Goal: Task Accomplishment & Management: Manage account settings

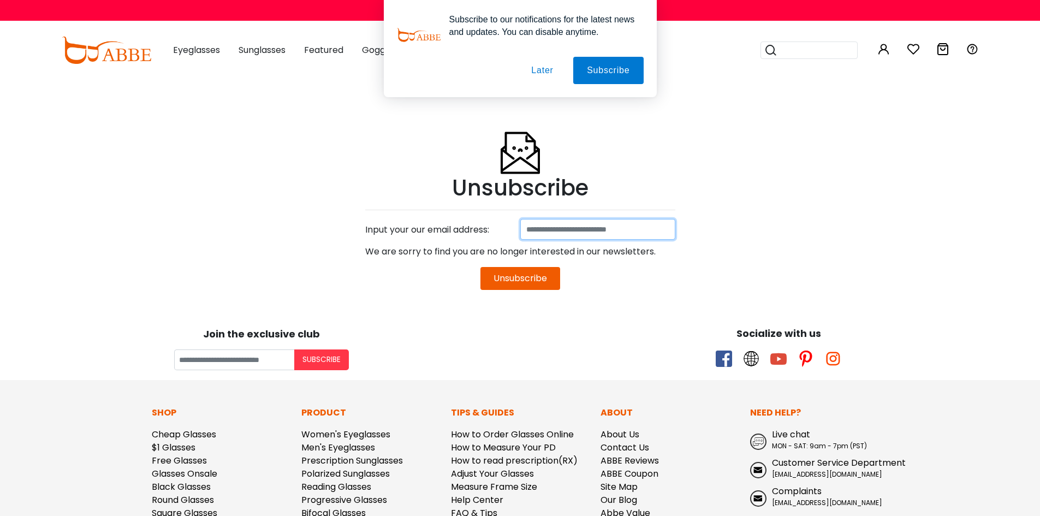
click at [547, 226] on input at bounding box center [597, 229] width 155 height 21
type input "**********"
click at [531, 280] on button "Unsubscribe" at bounding box center [520, 278] width 80 height 23
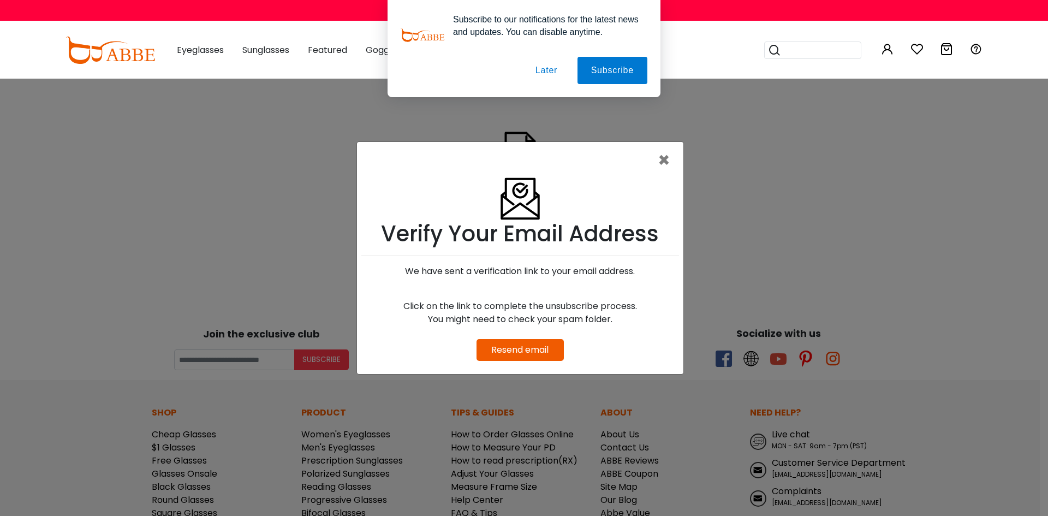
click at [537, 349] on link "Resend email" at bounding box center [519, 349] width 57 height 13
